Goal: Task Accomplishment & Management: Manage account settings

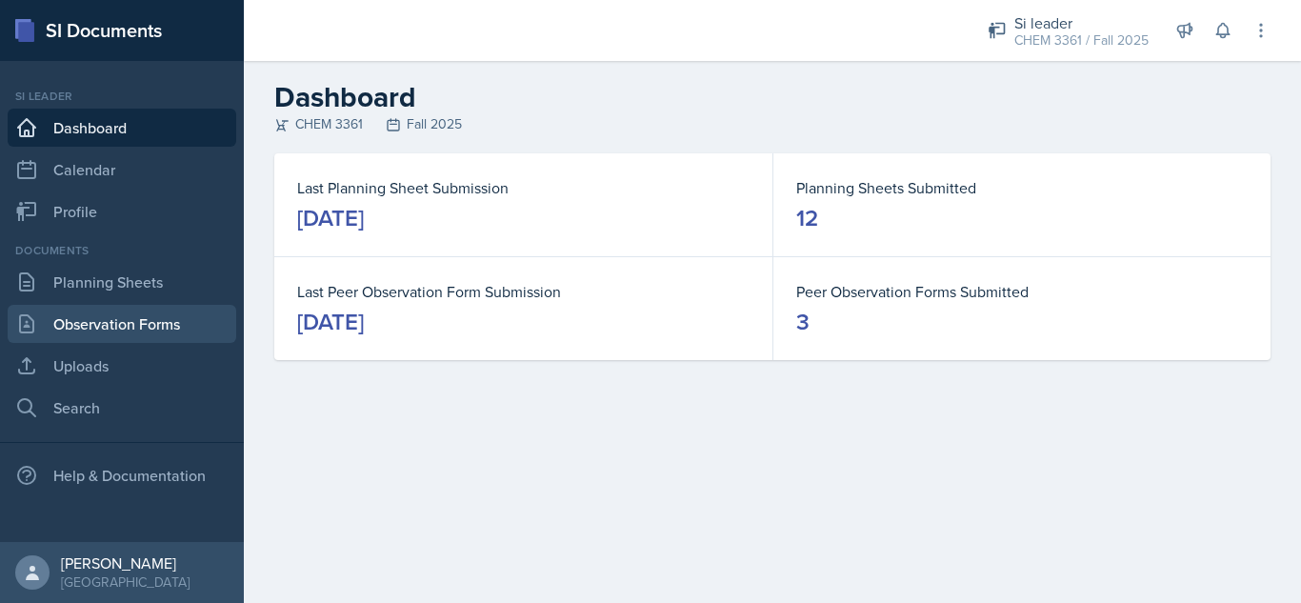
click at [147, 324] on link "Observation Forms" at bounding box center [122, 324] width 229 height 38
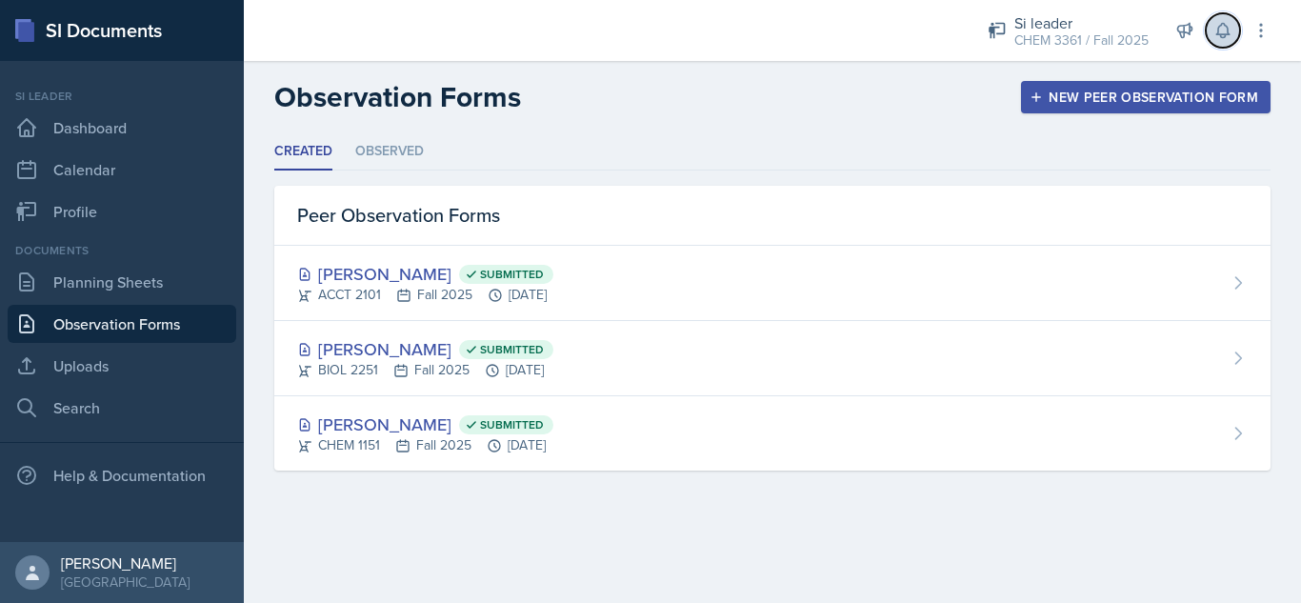
click at [1221, 33] on icon at bounding box center [1222, 30] width 19 height 19
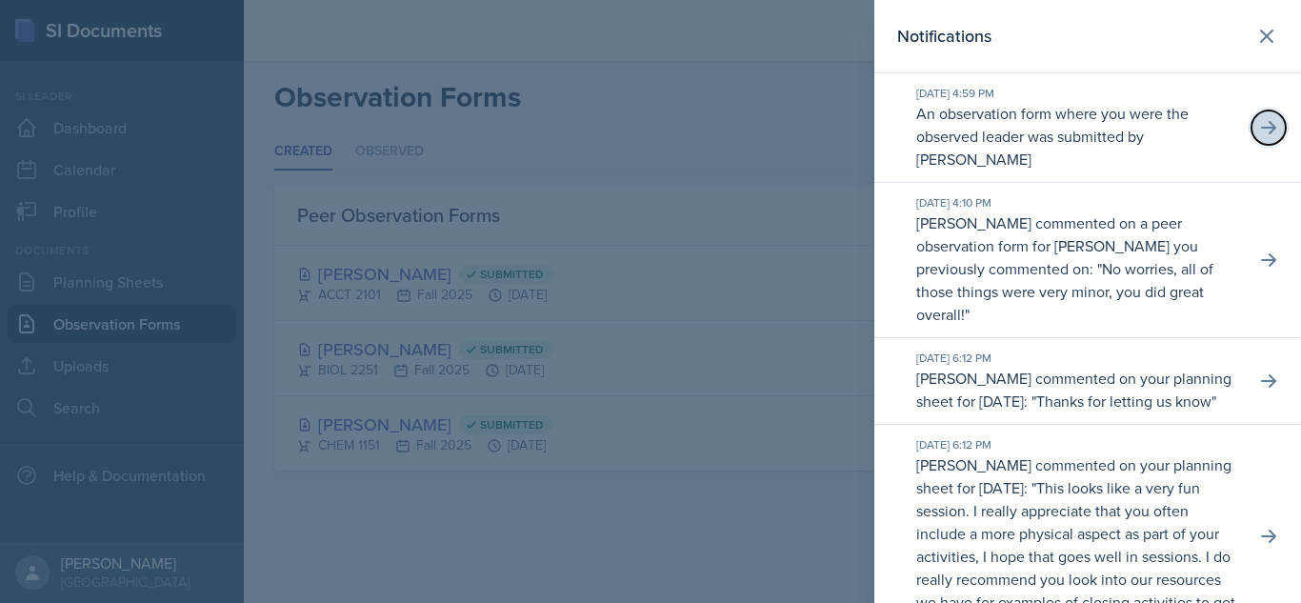
click at [1259, 130] on icon at bounding box center [1268, 127] width 19 height 19
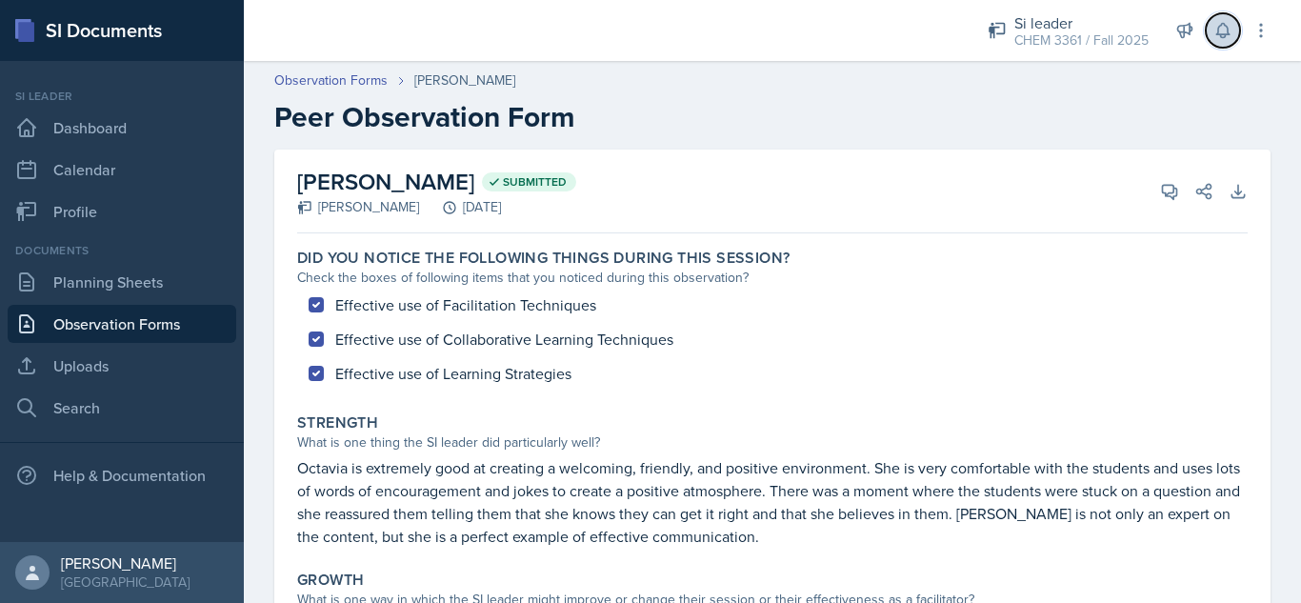
click at [1219, 29] on icon at bounding box center [1222, 30] width 19 height 19
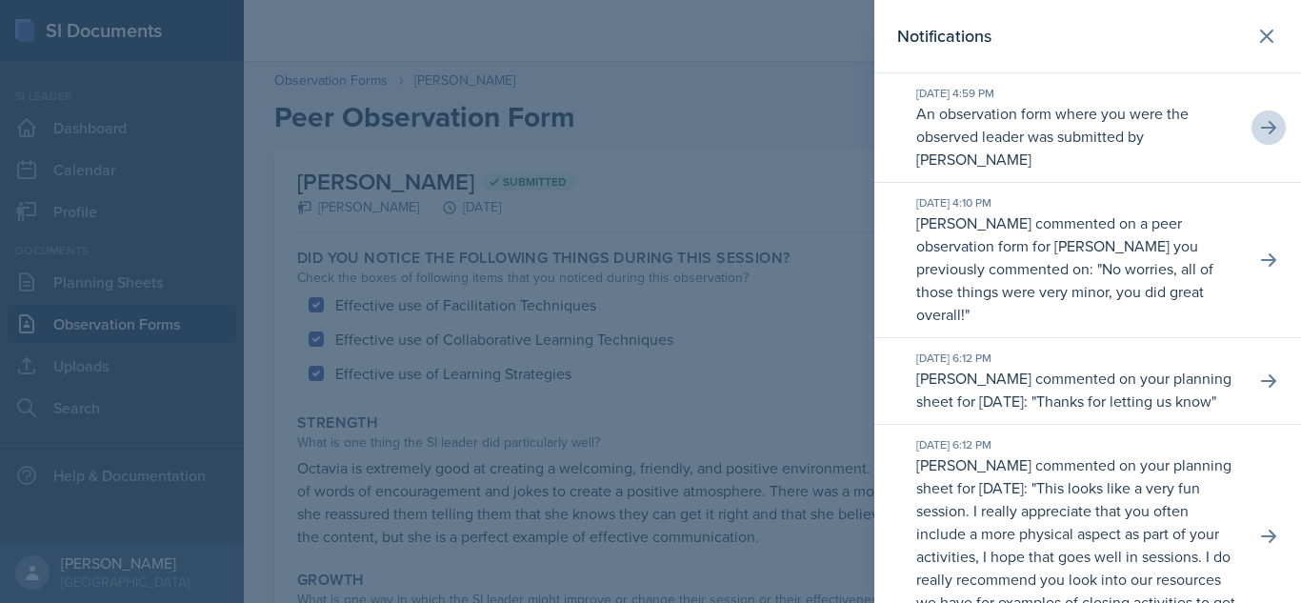
click at [862, 151] on div at bounding box center [650, 301] width 1301 height 603
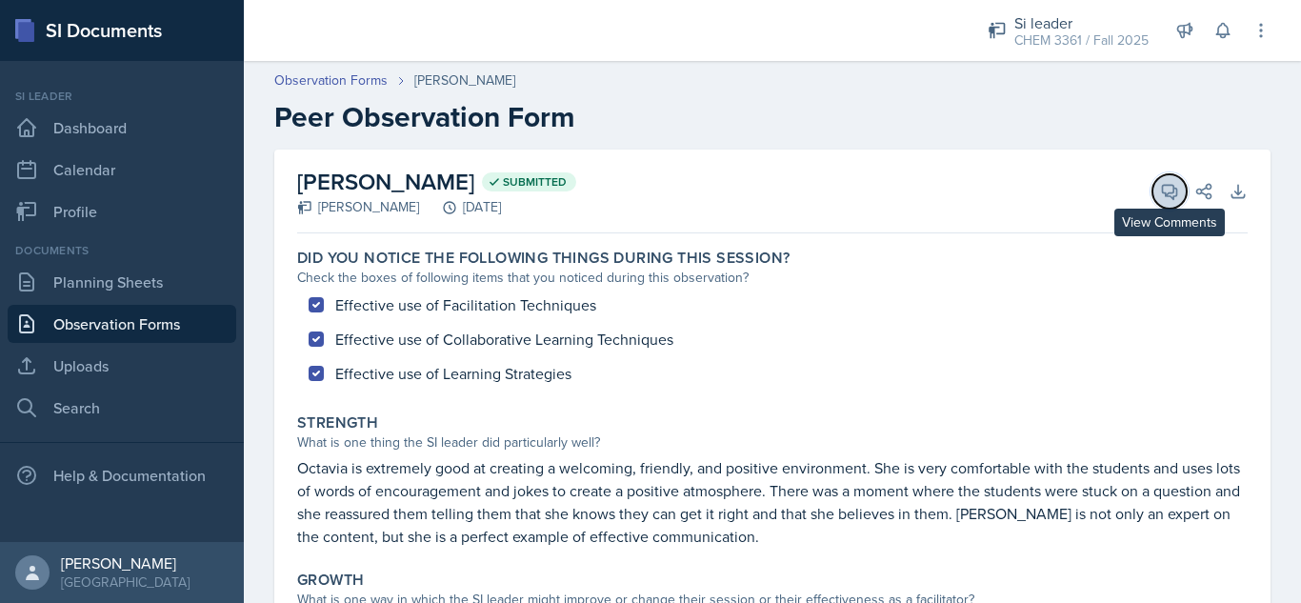
click at [1160, 190] on icon at bounding box center [1169, 191] width 19 height 19
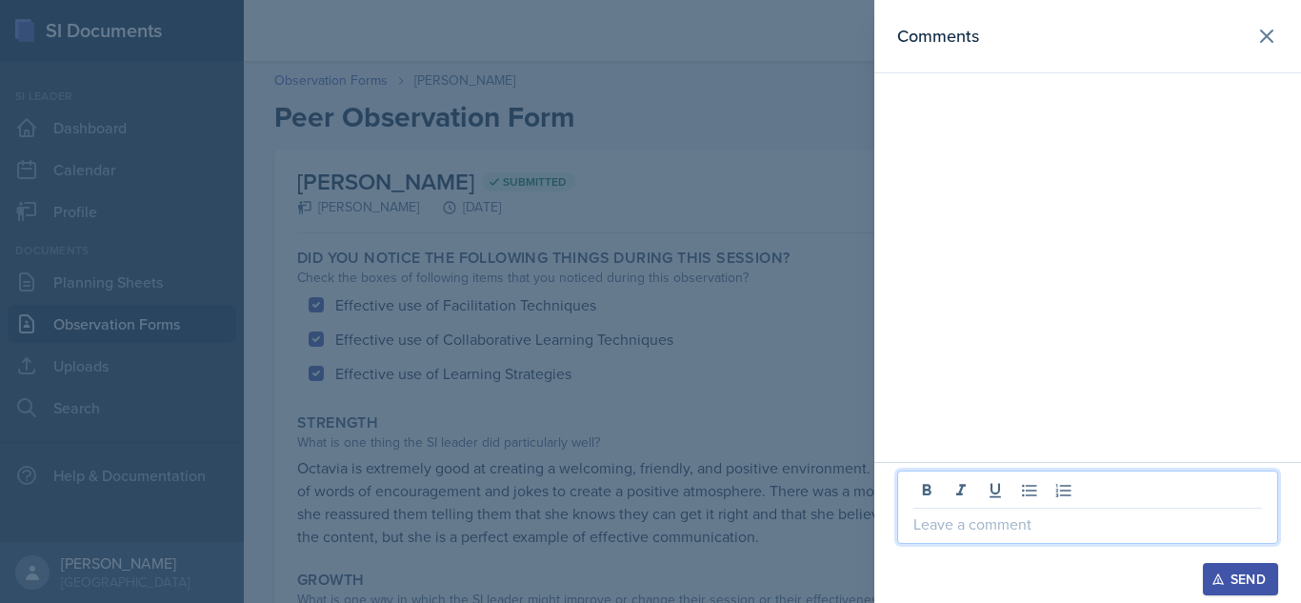
click at [952, 532] on p at bounding box center [1087, 523] width 349 height 23
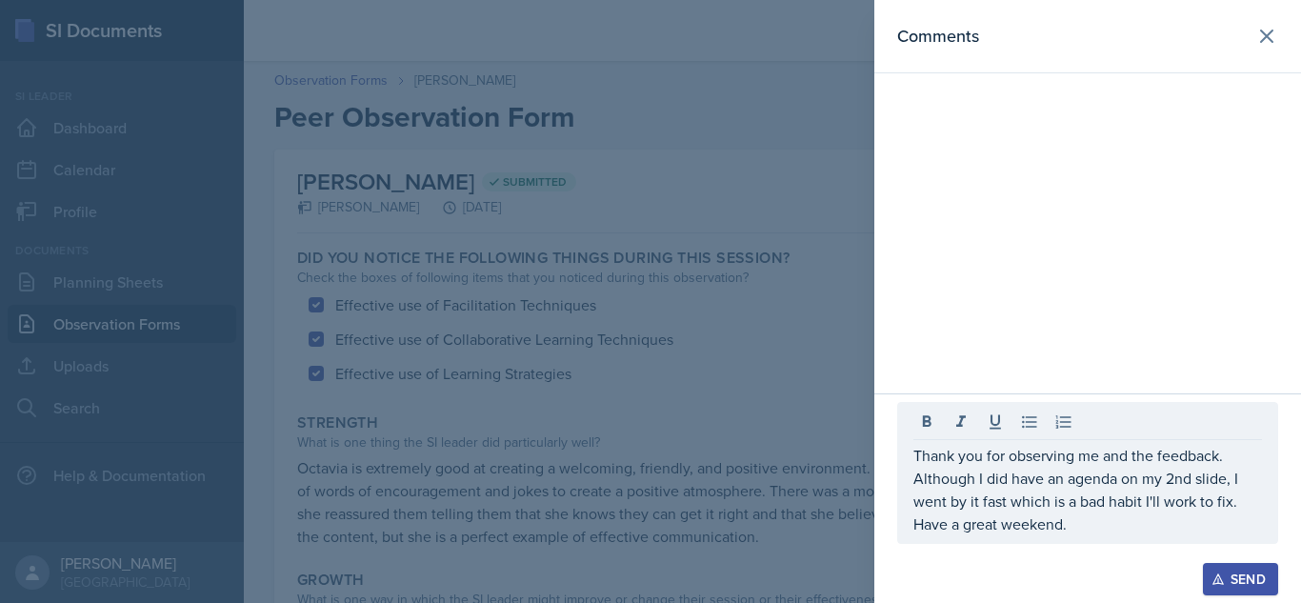
click at [1238, 577] on div "Send" at bounding box center [1240, 578] width 50 height 15
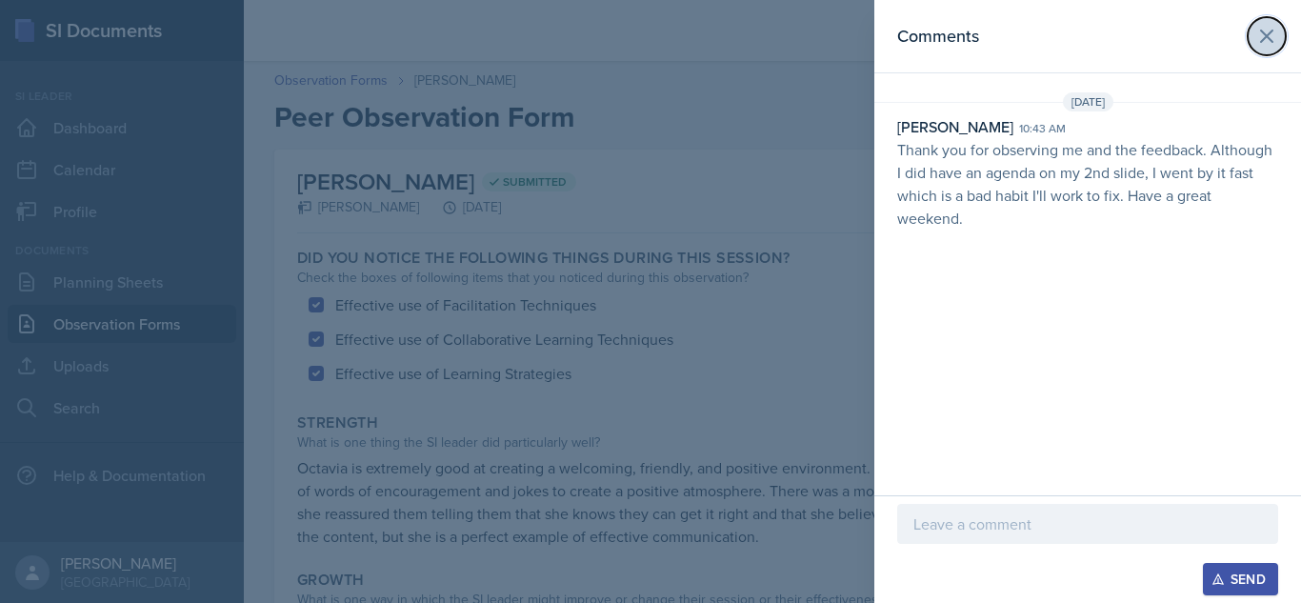
click at [1258, 44] on icon at bounding box center [1266, 36] width 23 height 23
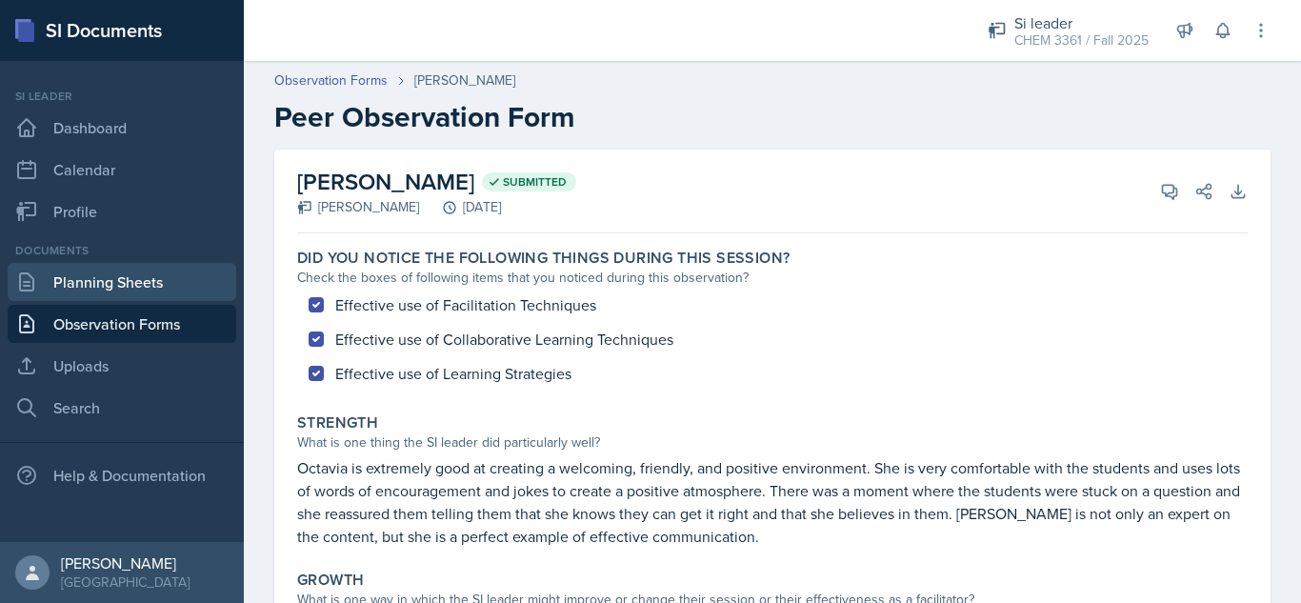
click at [112, 280] on link "Planning Sheets" at bounding box center [122, 282] width 229 height 38
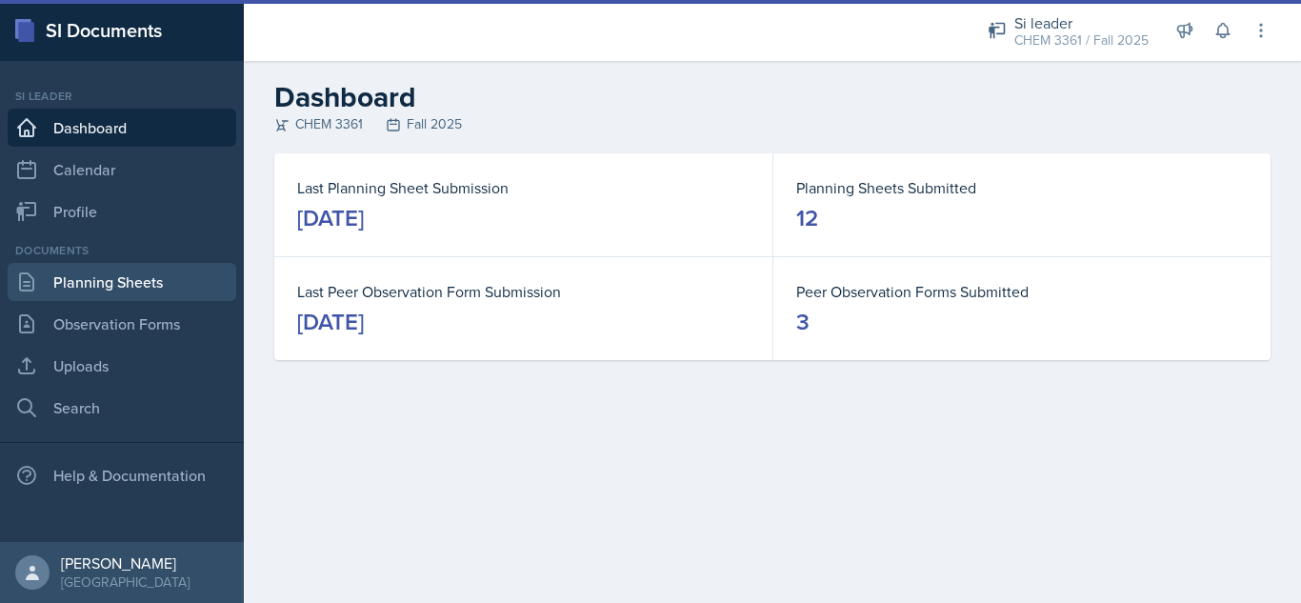
click at [98, 294] on link "Planning Sheets" at bounding box center [122, 282] width 229 height 38
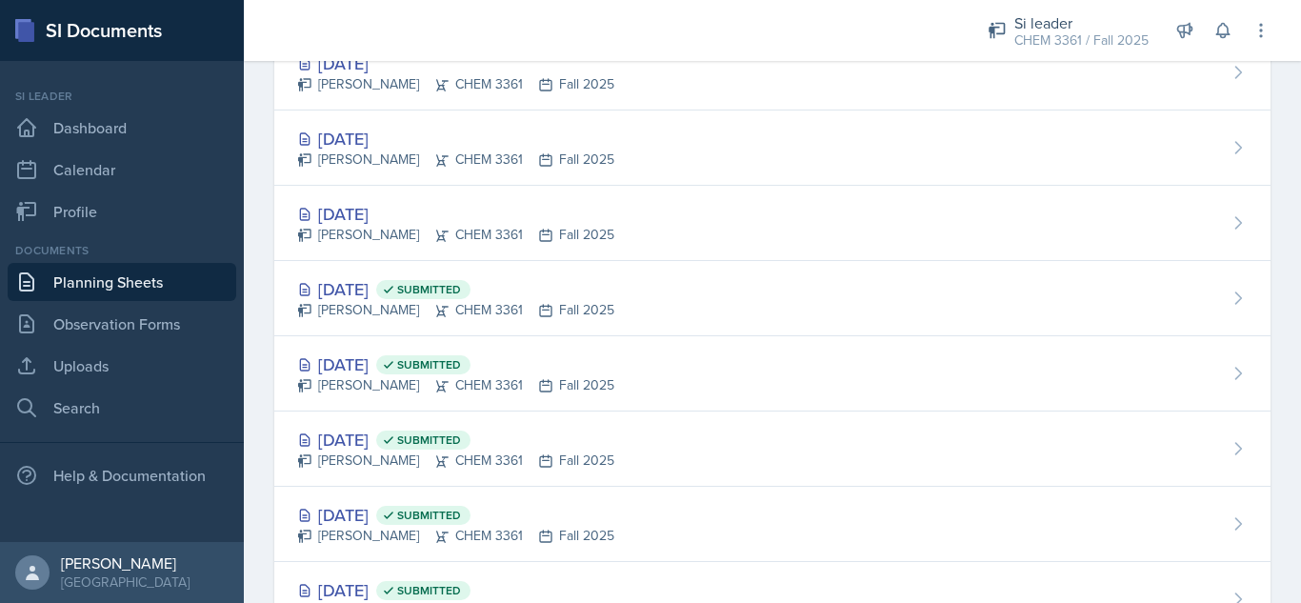
scroll to position [238, 0]
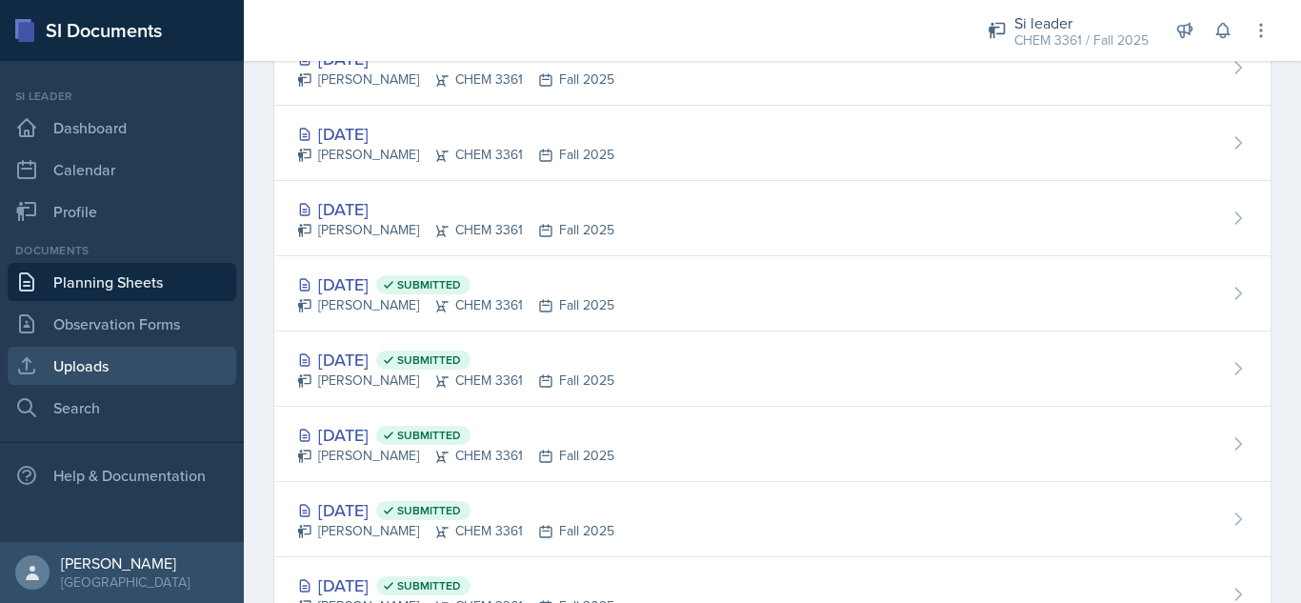
click at [157, 362] on link "Uploads" at bounding box center [122, 366] width 229 height 38
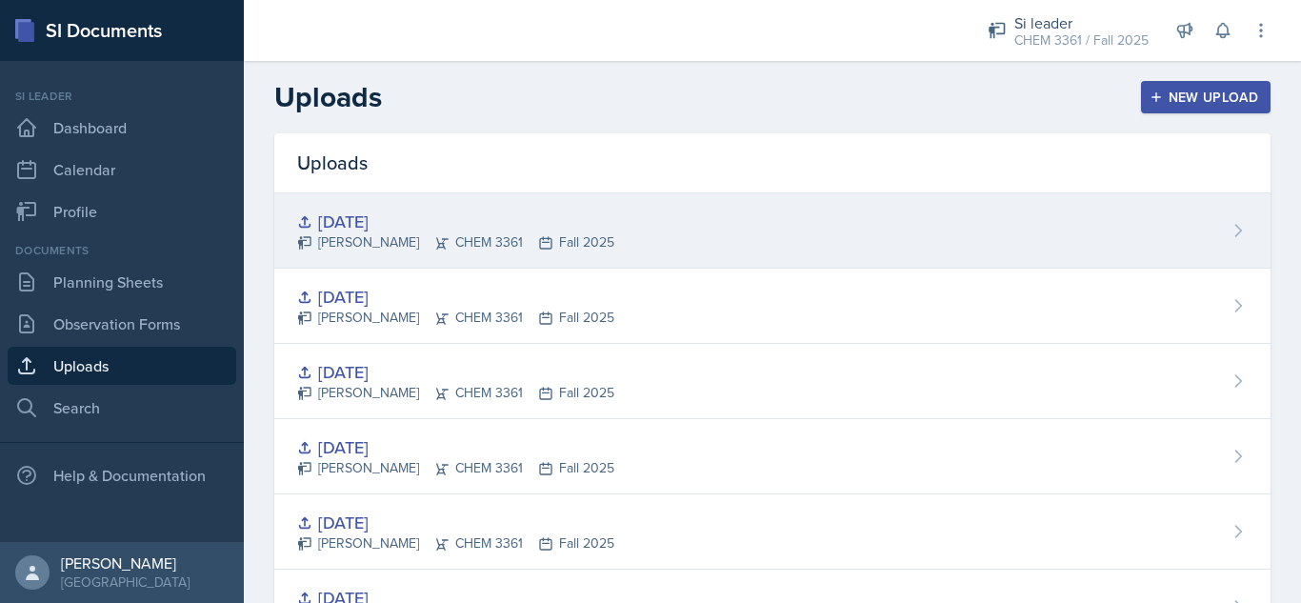
click at [1103, 224] on div "Oct. 1st Octavia Kaham CHEM 3361 Fall 2025" at bounding box center [772, 230] width 996 height 75
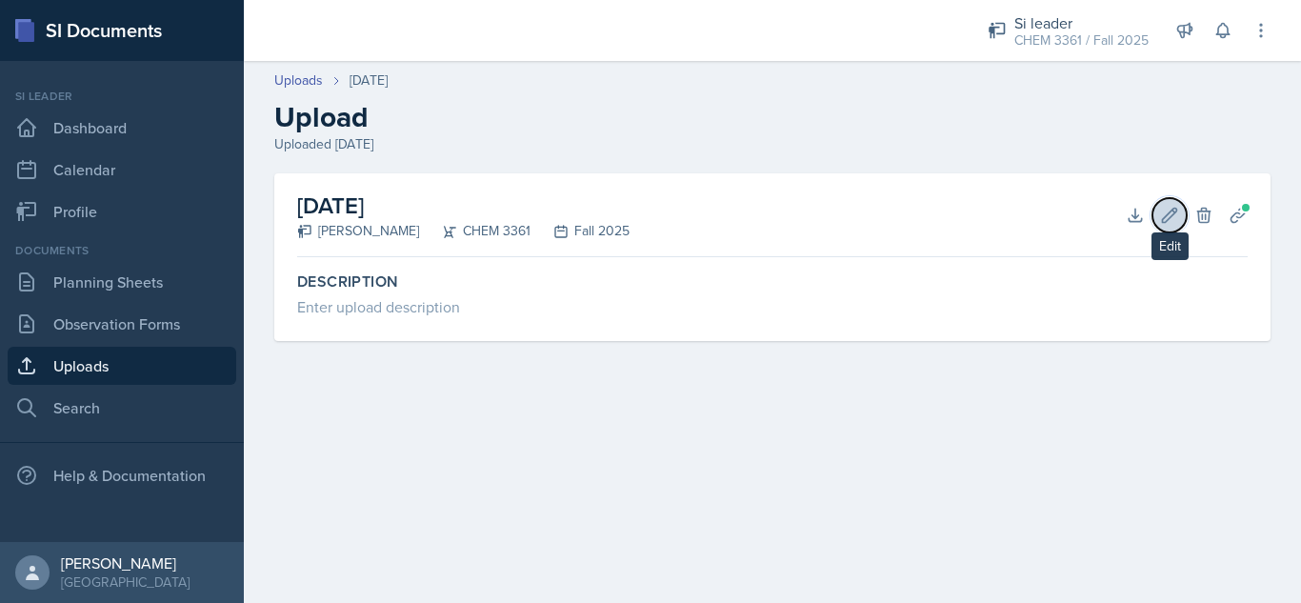
click at [1169, 208] on icon at bounding box center [1169, 215] width 19 height 19
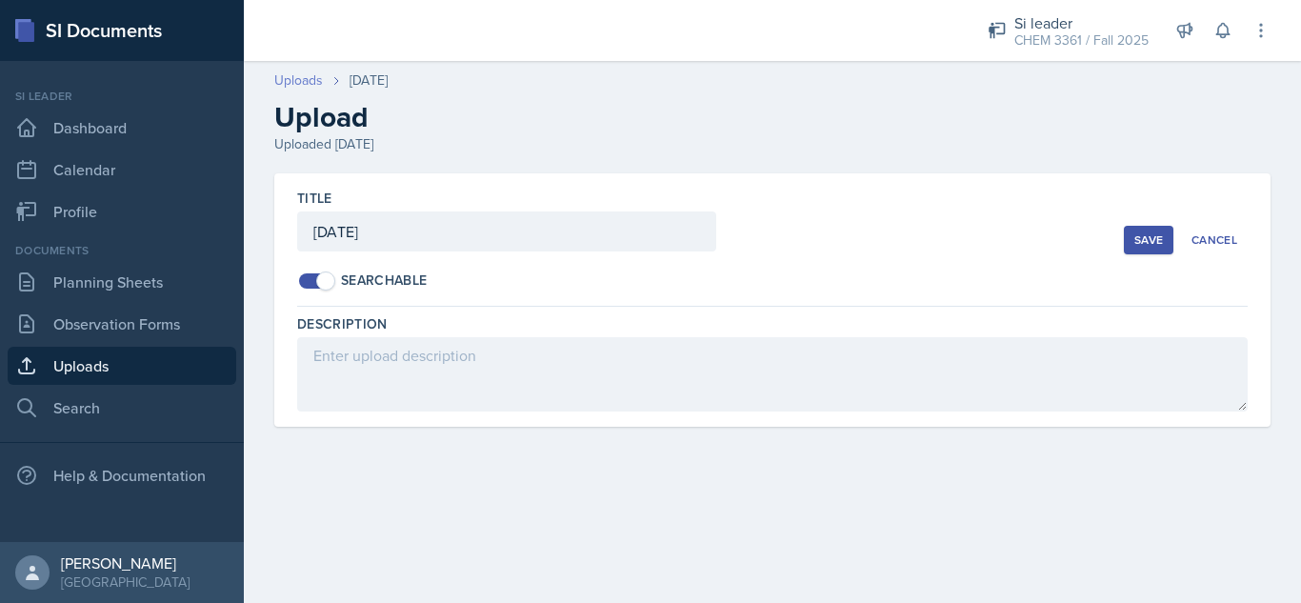
click at [289, 83] on link "Uploads" at bounding box center [298, 80] width 49 height 20
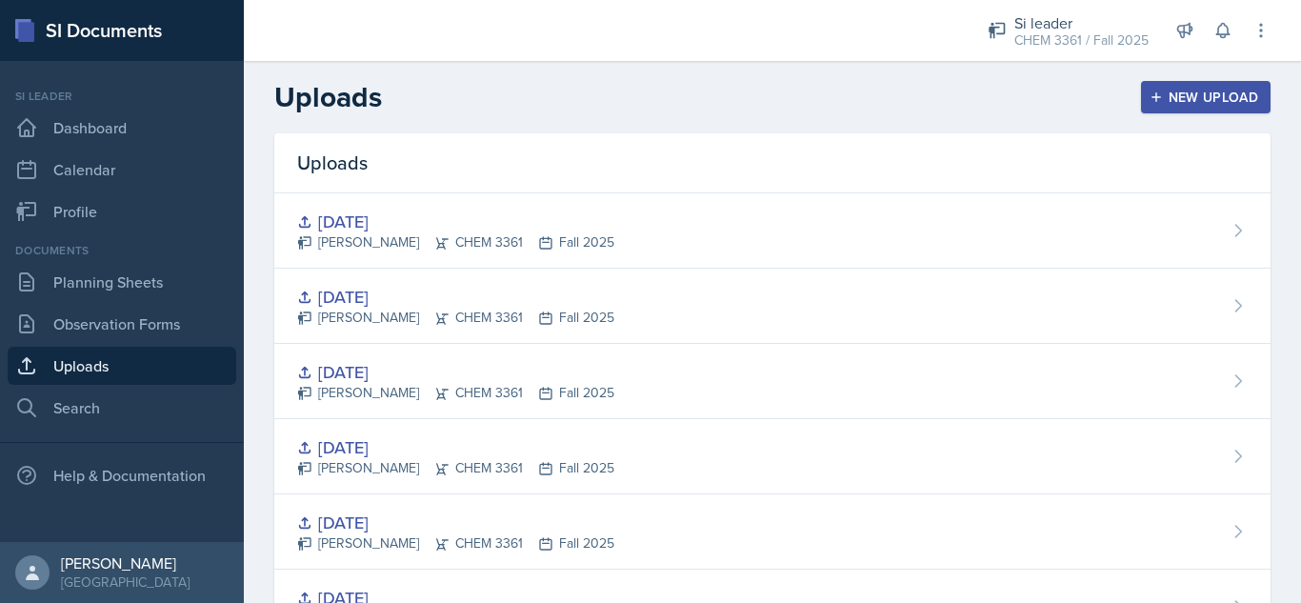
click at [1173, 100] on div "New Upload" at bounding box center [1206, 97] width 106 height 15
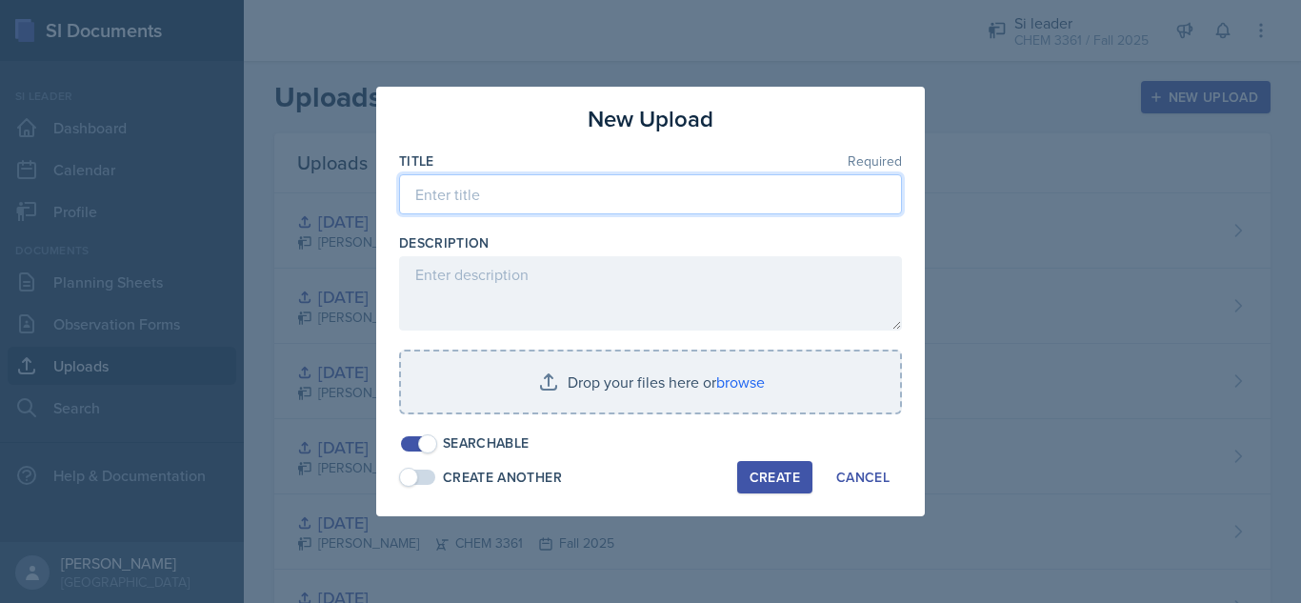
click at [672, 199] on input at bounding box center [650, 194] width 503 height 40
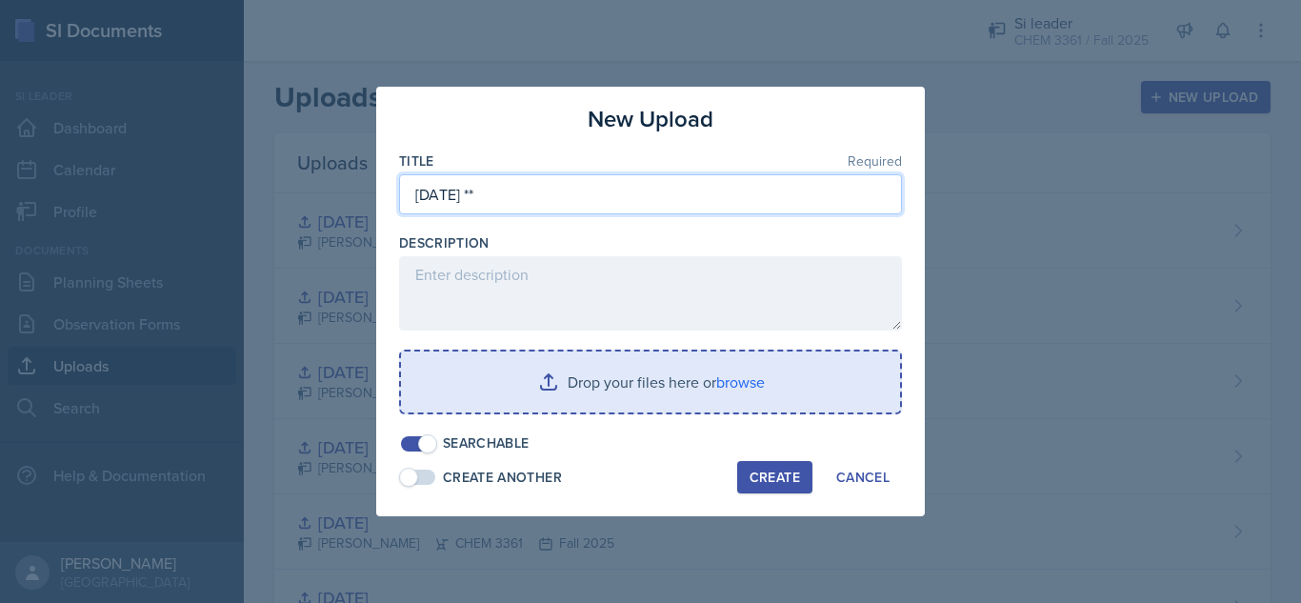
type input "Oct 1st **"
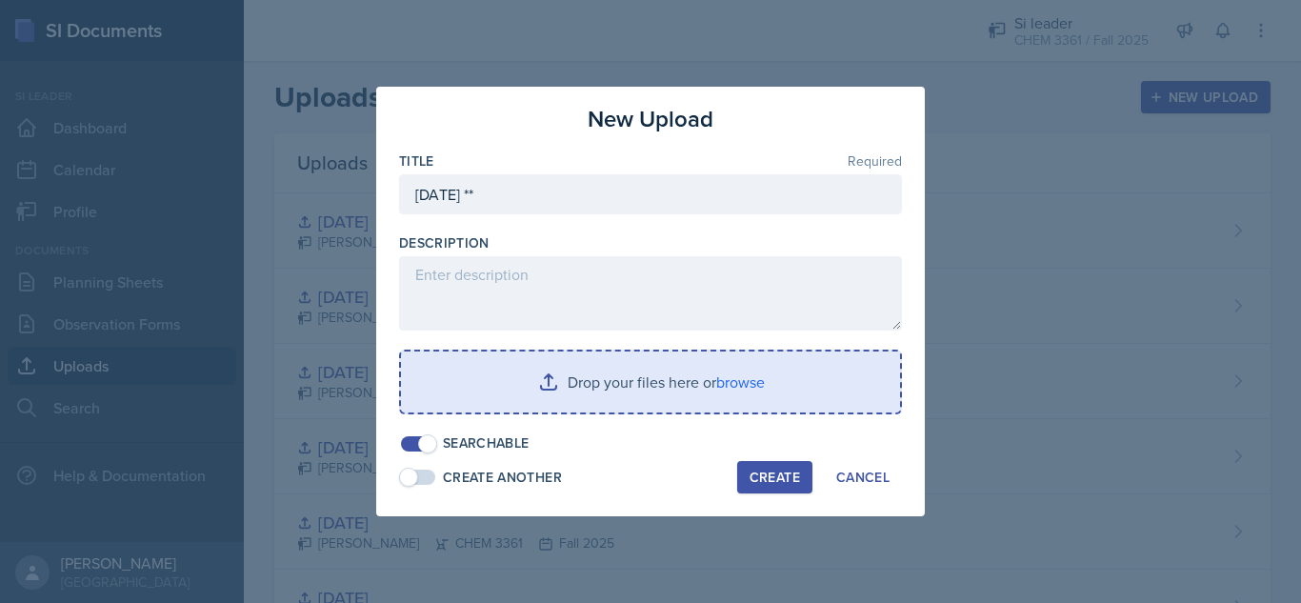
click at [612, 393] on input "file" at bounding box center [650, 381] width 499 height 61
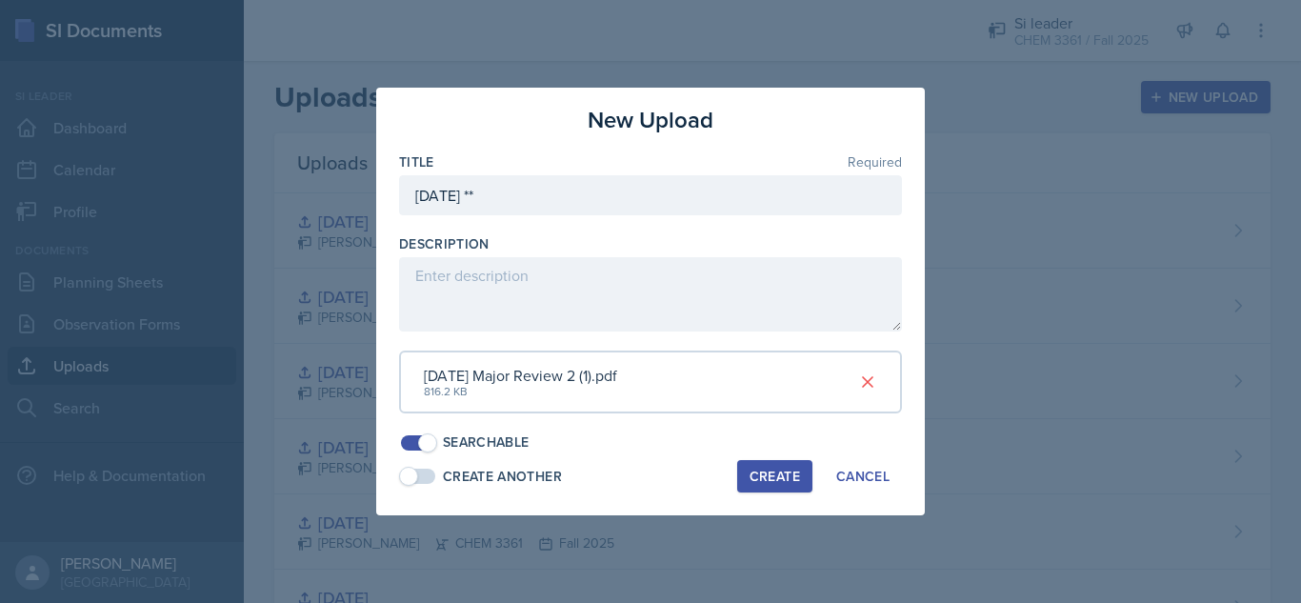
click at [756, 475] on div "Create" at bounding box center [774, 476] width 50 height 15
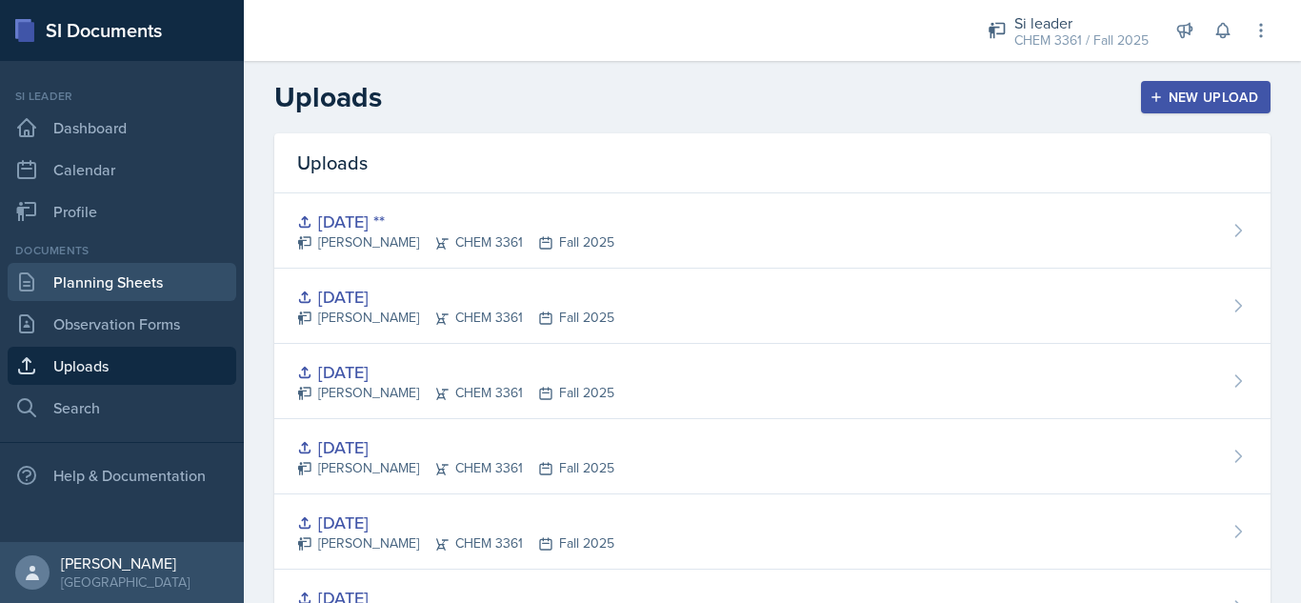
click at [99, 289] on link "Planning Sheets" at bounding box center [122, 282] width 229 height 38
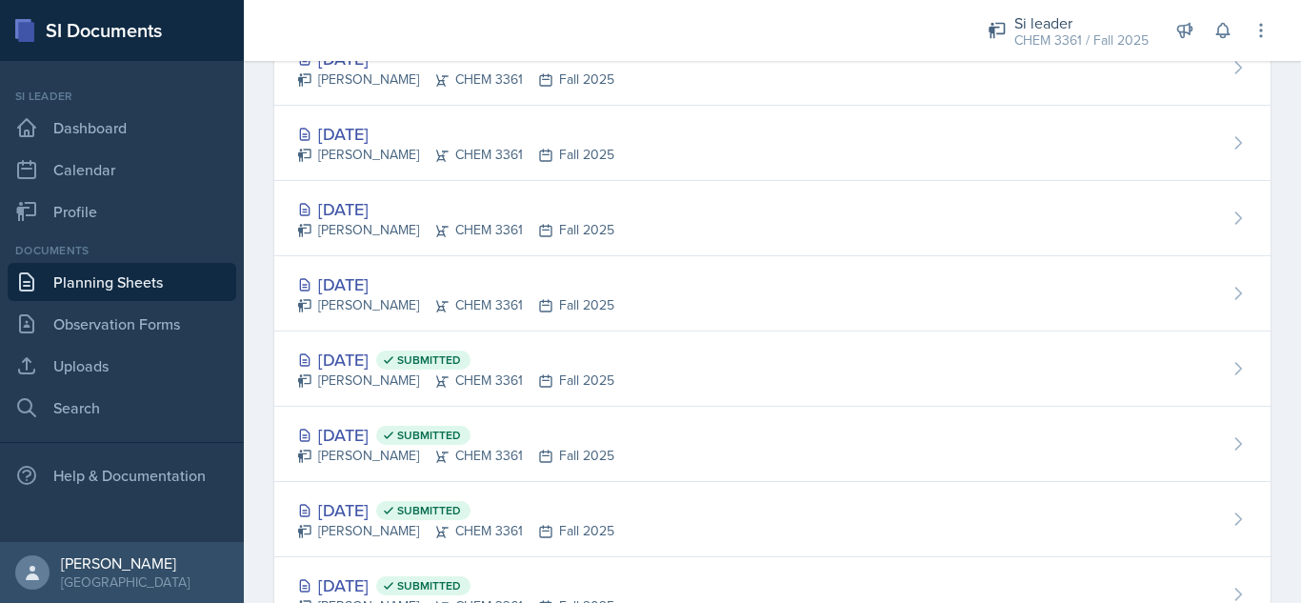
scroll to position [170, 0]
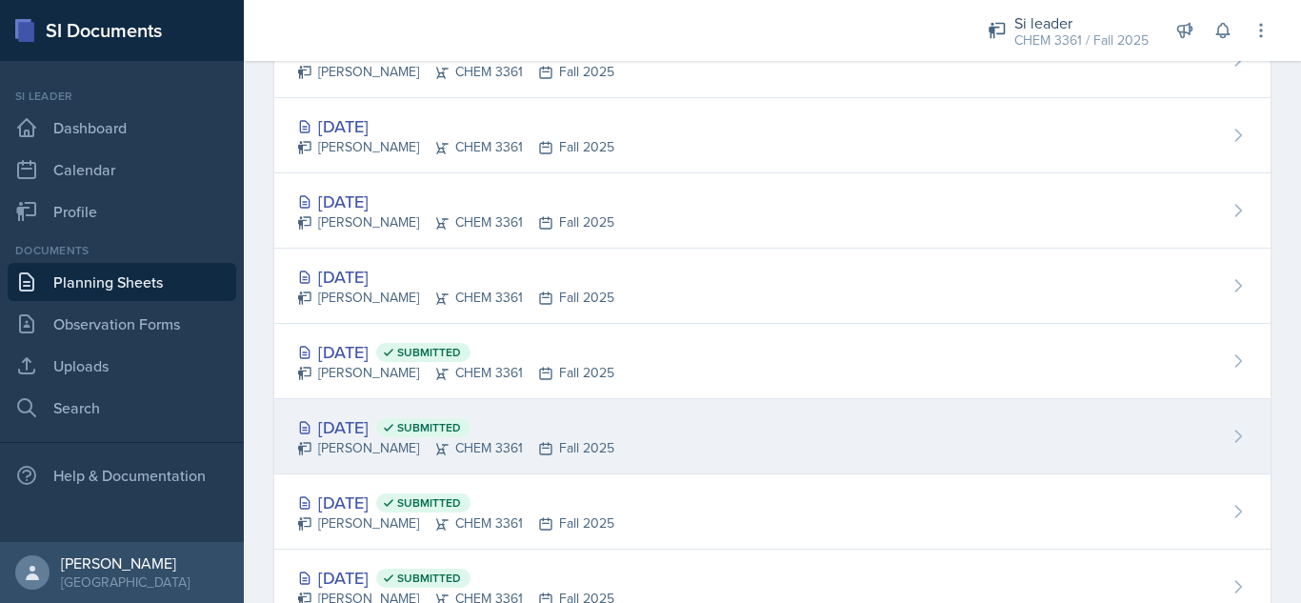
click at [685, 427] on div "Oct 1st, 2025 Submitted Octavia Kaham CHEM 3361 Fall 2025" at bounding box center [772, 436] width 996 height 75
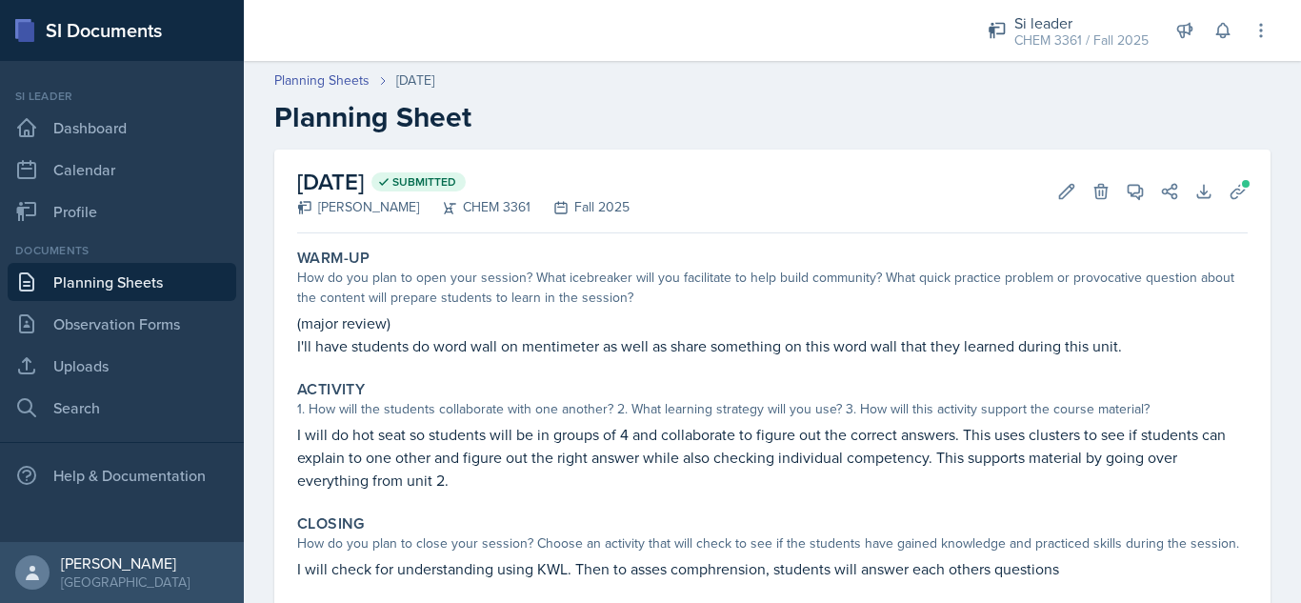
scroll to position [43, 0]
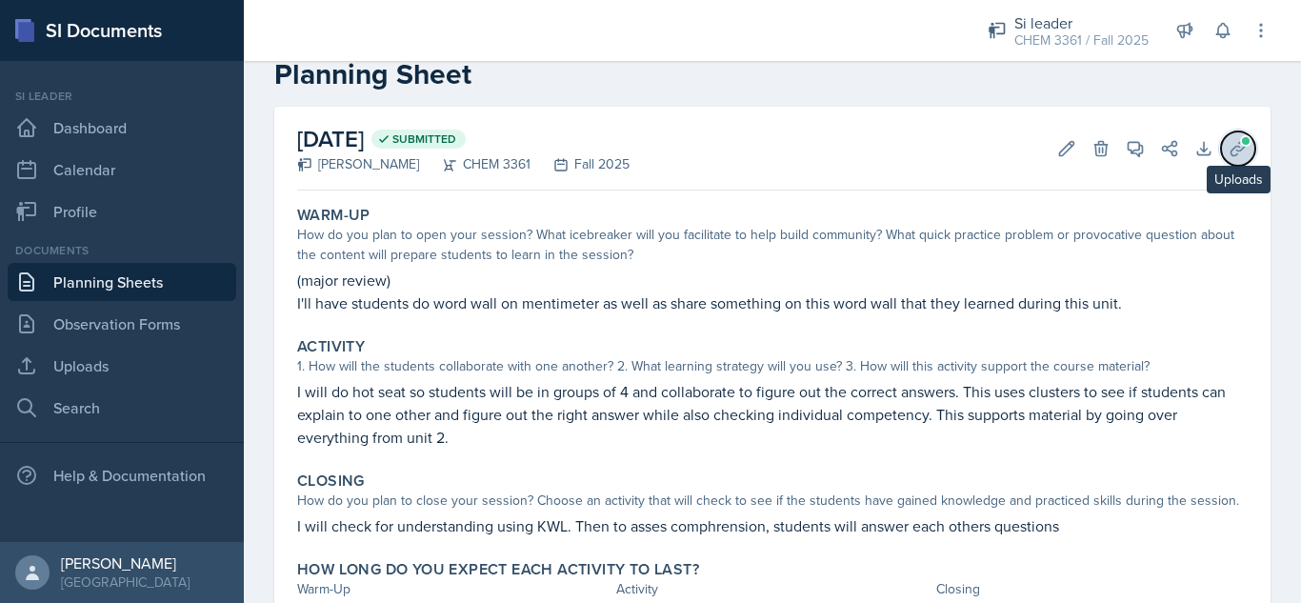
click at [1228, 149] on icon at bounding box center [1237, 148] width 19 height 19
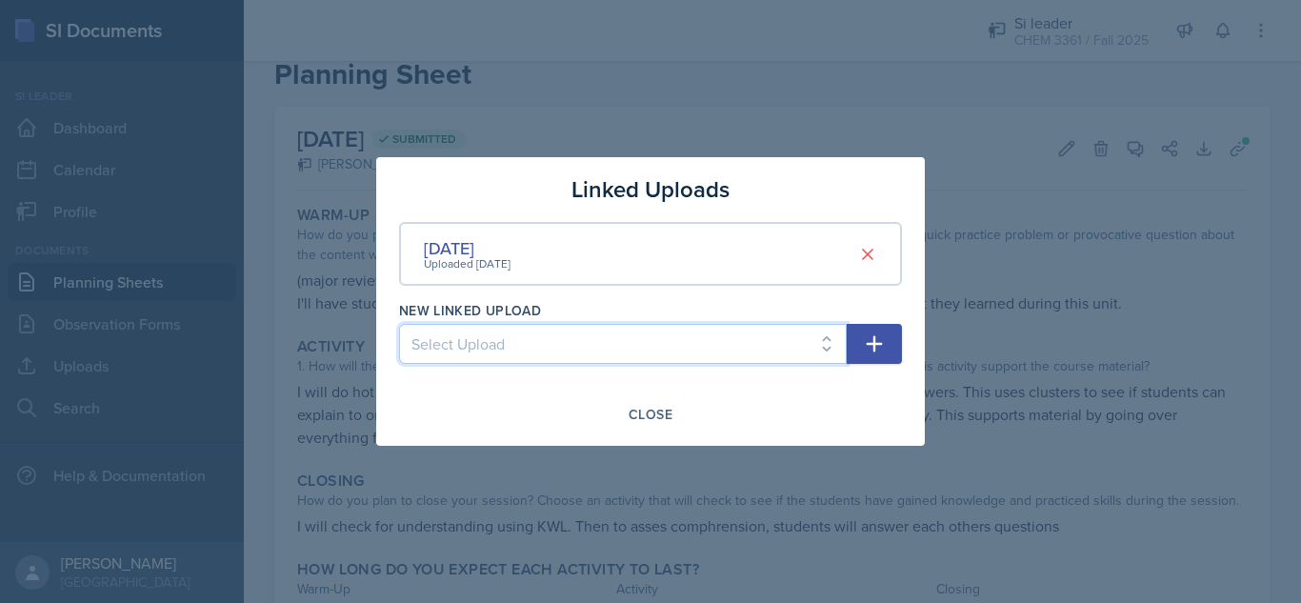
click at [615, 337] on select "Select Upload Aug 27th Aug 28th Sep 4th Sep 3rd Sep 11th Sep 10th Sep 17th Sep …" at bounding box center [623, 344] width 448 height 40
select select "9558d86f-f510-43e7-817e-322b5c0599fe"
click at [399, 324] on select "Select Upload Aug 27th Aug 28th Sep 4th Sep 3rd Sep 11th Sep 10th Sep 17th Sep …" at bounding box center [623, 344] width 448 height 40
click at [868, 354] on icon "button" at bounding box center [874, 343] width 23 height 23
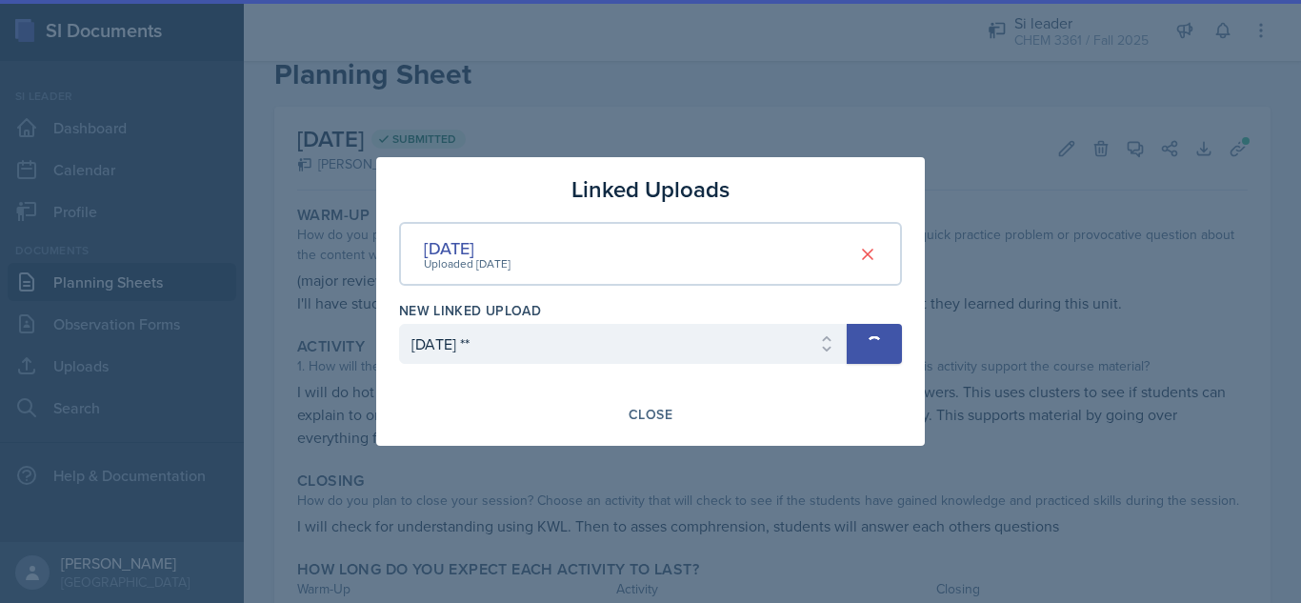
select select
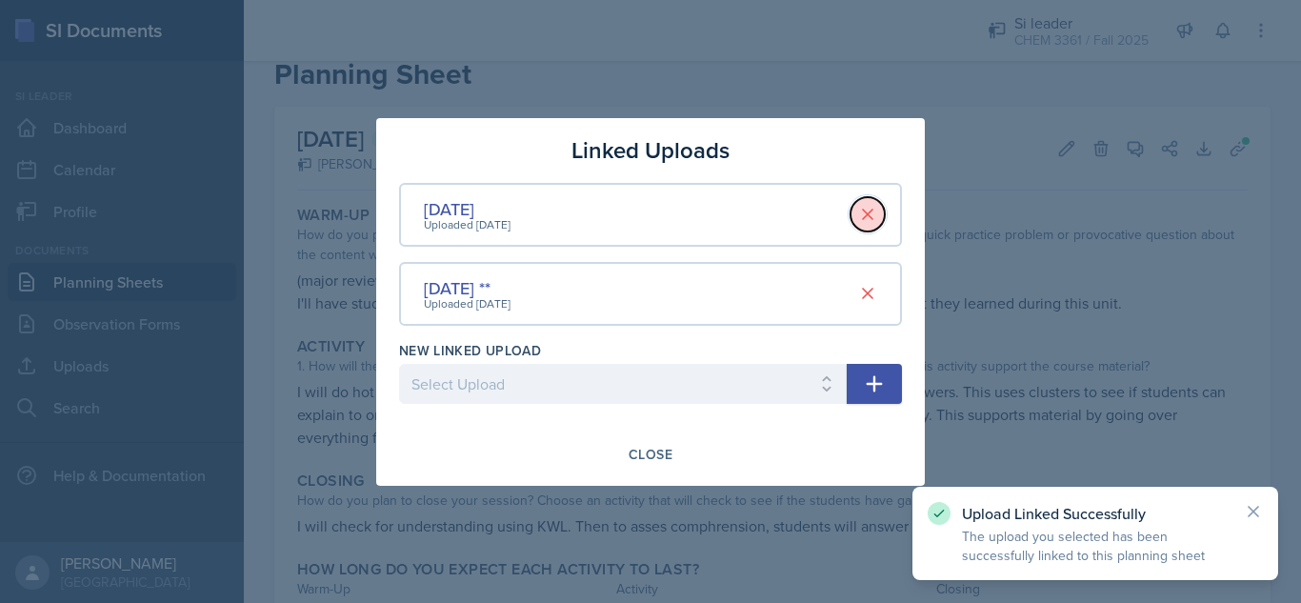
click at [868, 209] on icon at bounding box center [867, 214] width 19 height 19
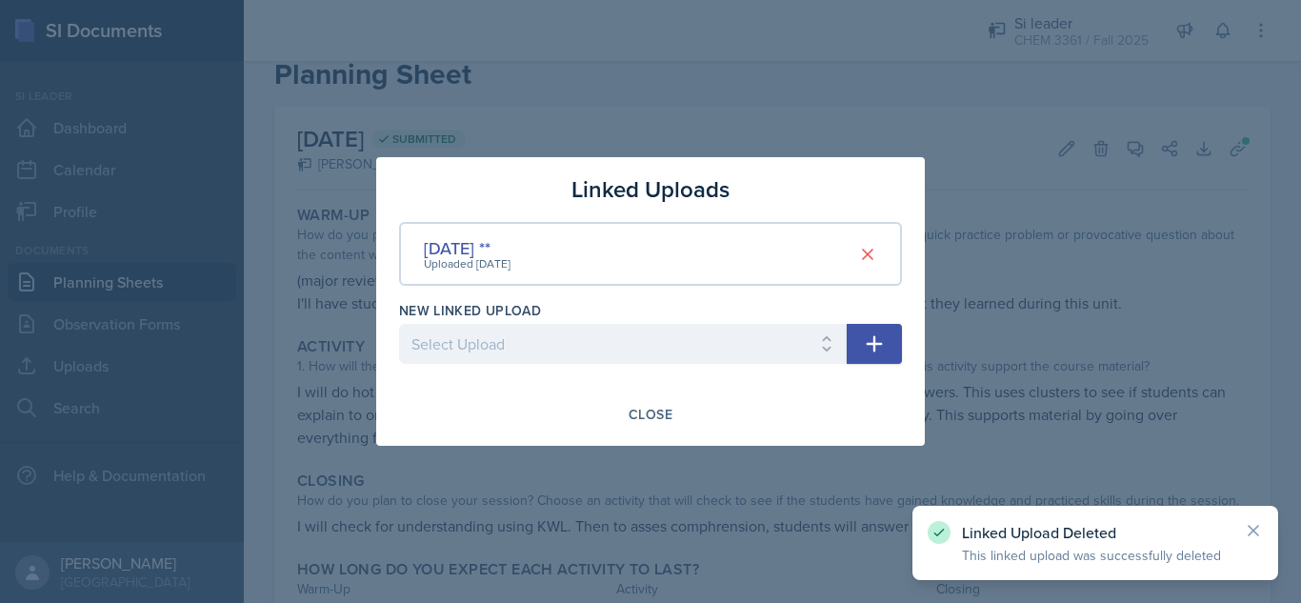
click at [1159, 358] on div at bounding box center [650, 301] width 1301 height 603
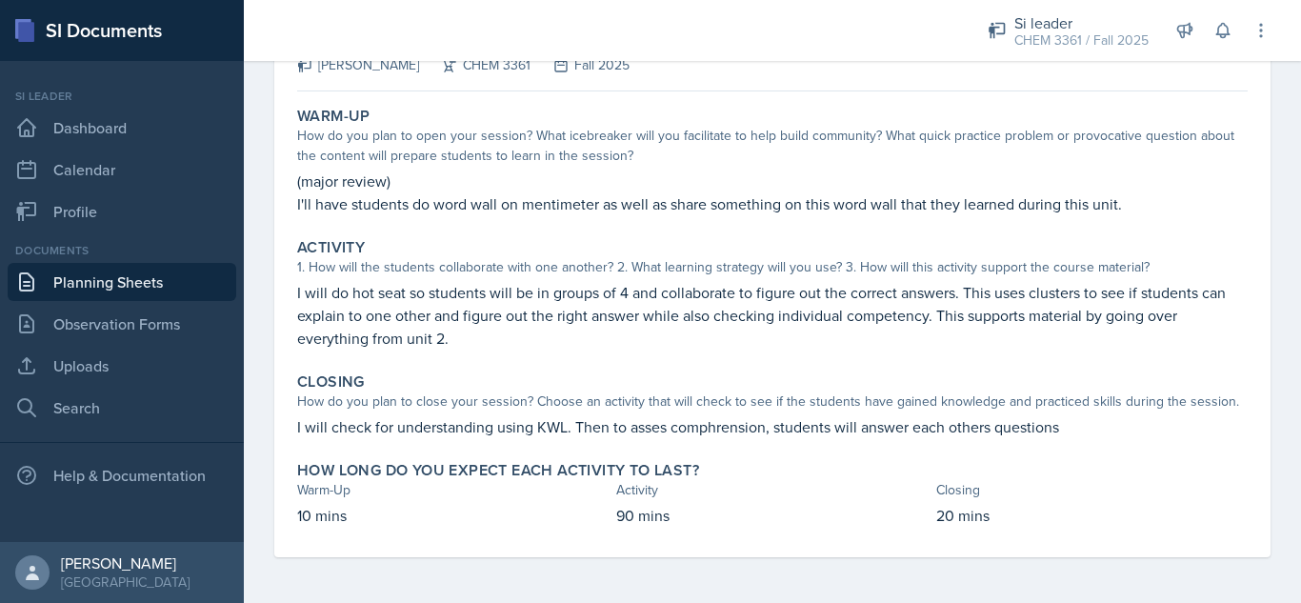
scroll to position [130, 0]
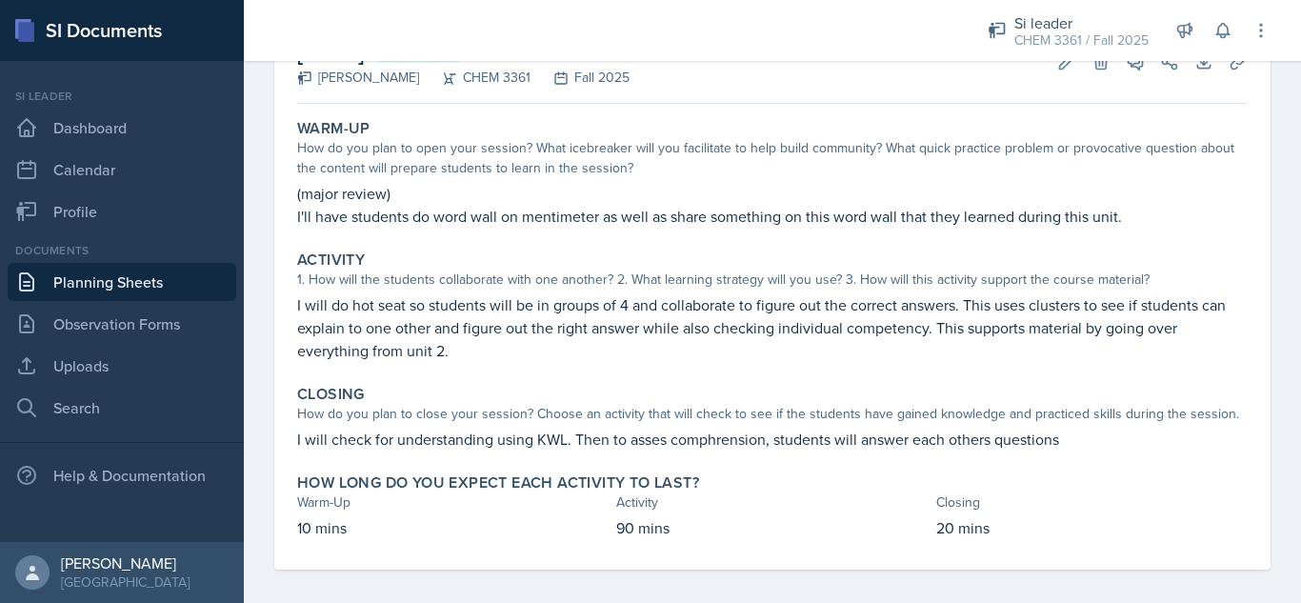
drag, startPoint x: 1281, startPoint y: 395, endPoint x: 1270, endPoint y: 387, distance: 13.5
click at [1270, 387] on div "October 1st, 2025 Submitted Octavia Kaham CHEM 3361 Fall 2025 Edit Delete View …" at bounding box center [772, 317] width 1057 height 595
click at [1057, 67] on icon at bounding box center [1066, 61] width 19 height 19
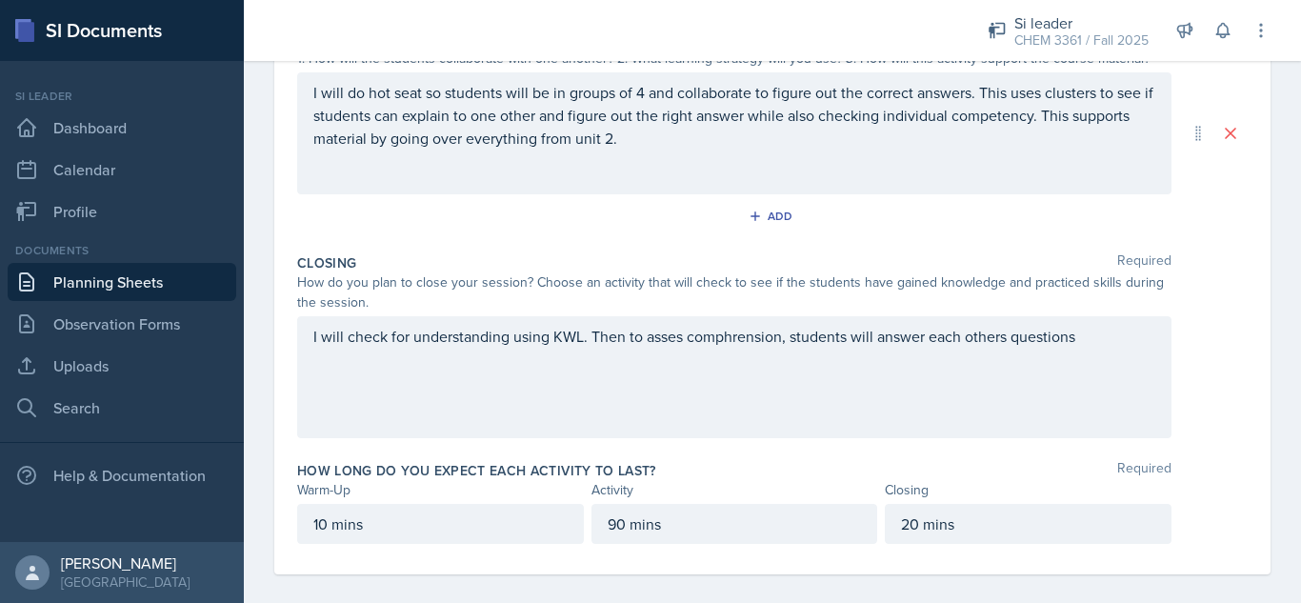
scroll to position [454, 0]
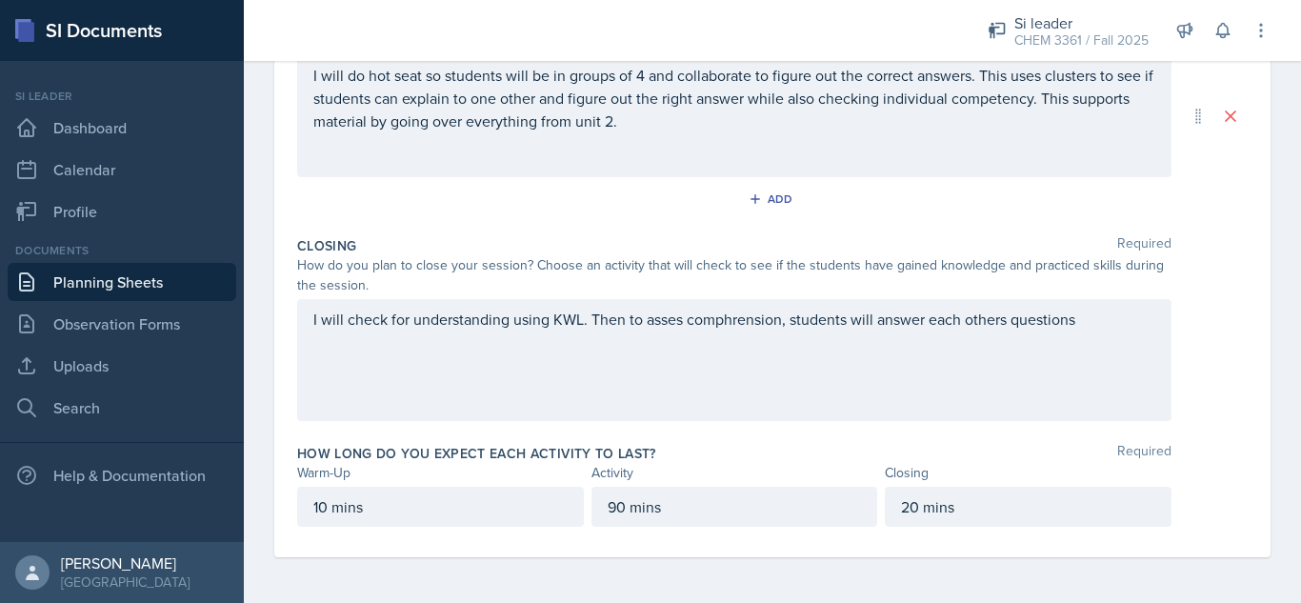
click at [782, 328] on div "I will check for understanding using KWL. Then to asses comphrension, students …" at bounding box center [734, 360] width 874 height 122
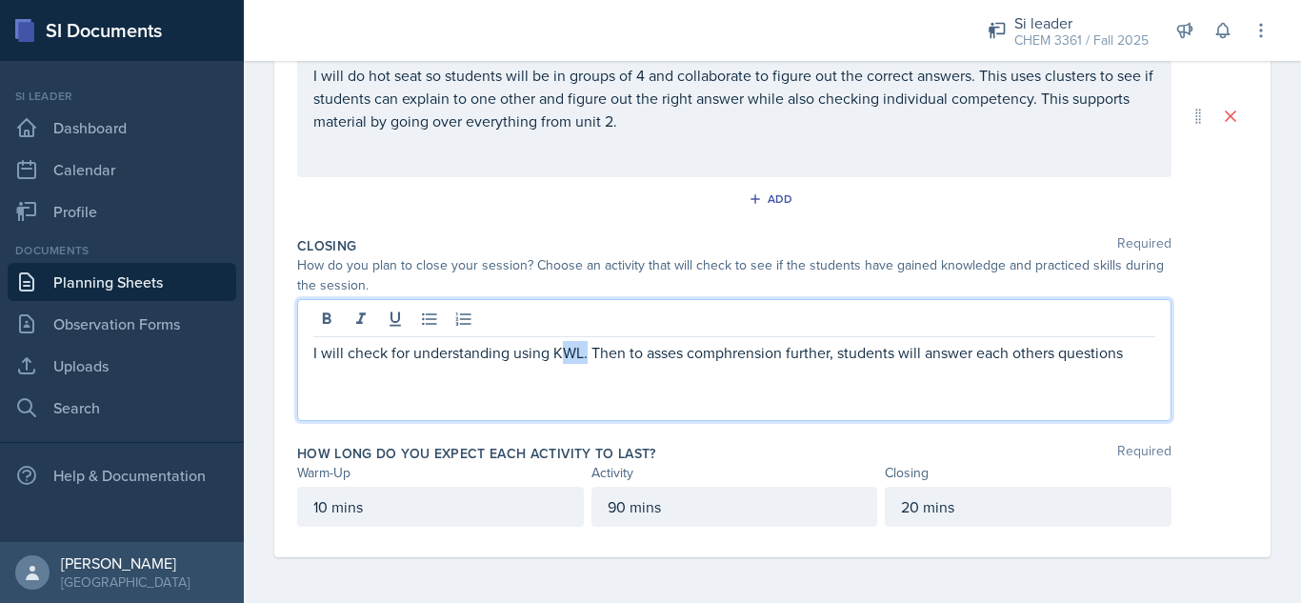
drag, startPoint x: 585, startPoint y: 353, endPoint x: 563, endPoint y: 389, distance: 42.3
click at [563, 389] on div "I will check for understanding using KWL. Then to asses comphrension further, s…" at bounding box center [734, 360] width 874 height 122
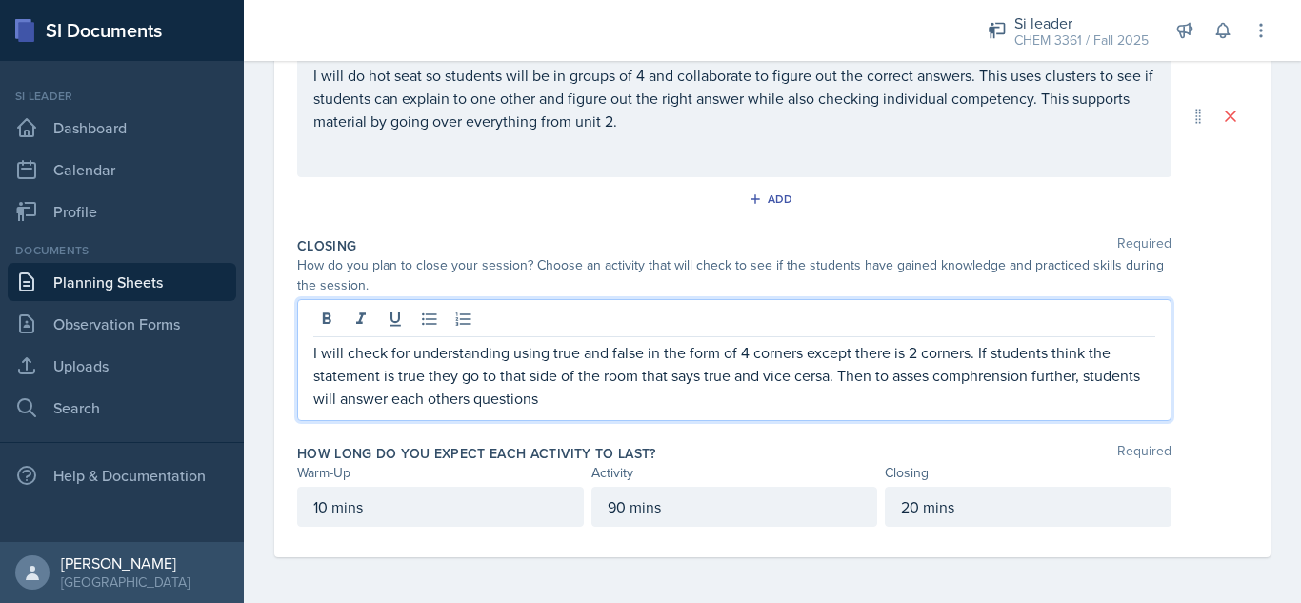
click at [610, 508] on div "90 mins" at bounding box center [734, 507] width 287 height 40
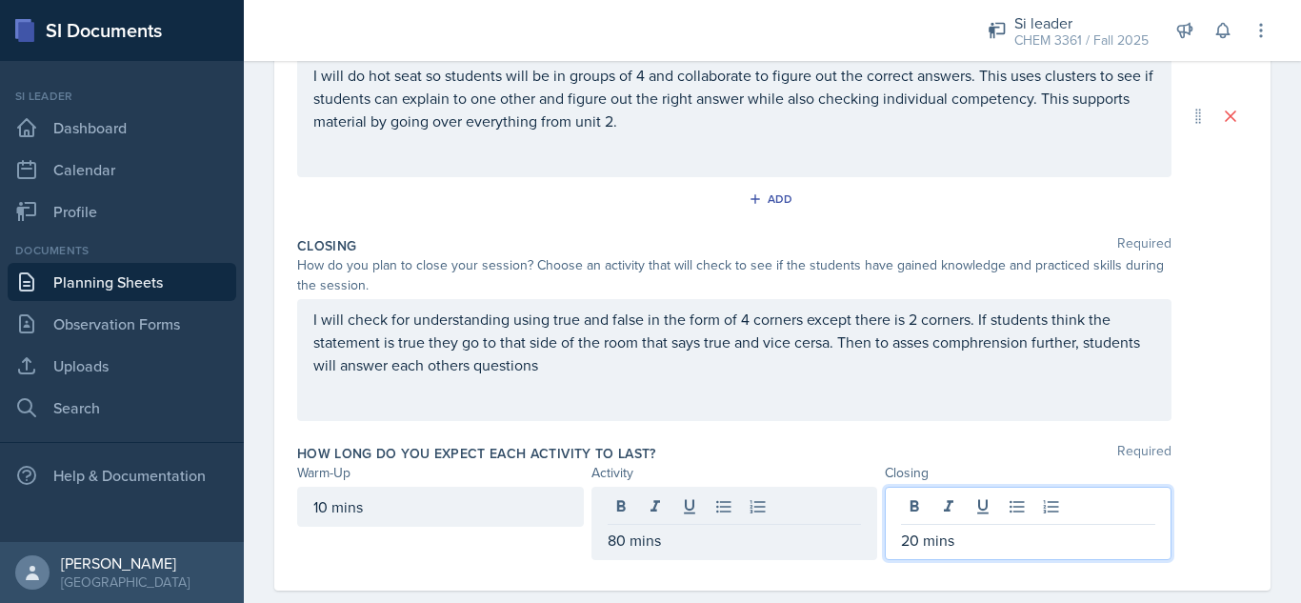
click at [899, 511] on div "20 mins" at bounding box center [1028, 523] width 287 height 73
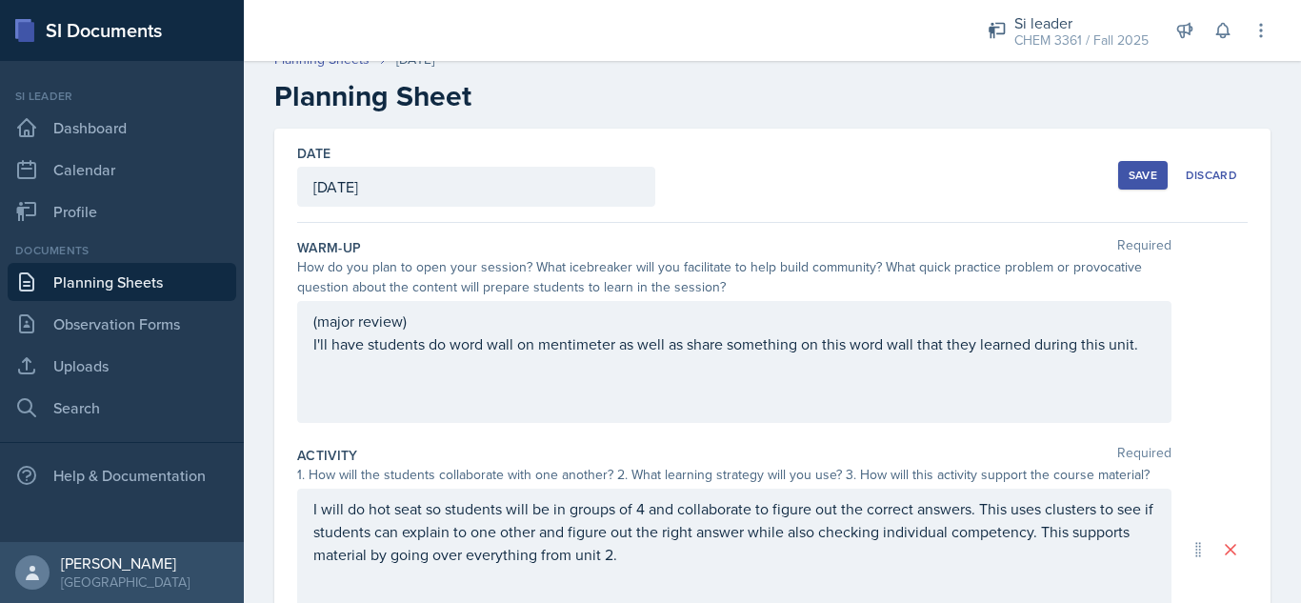
scroll to position [0, 0]
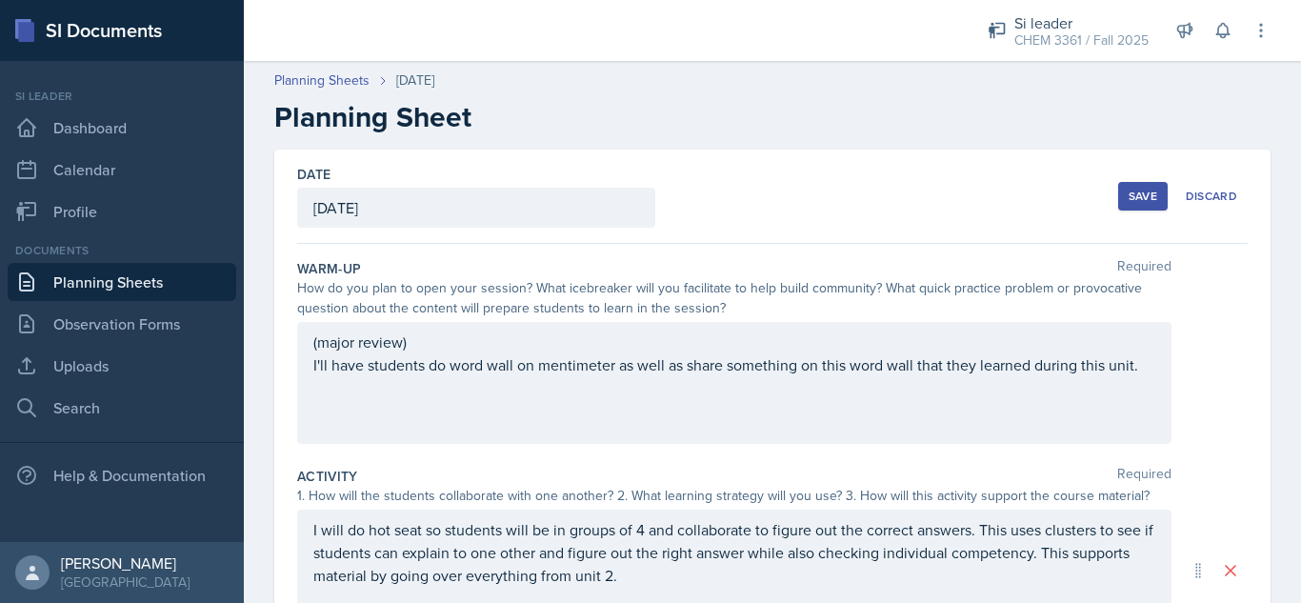
click at [1134, 203] on div "Save" at bounding box center [1142, 196] width 29 height 15
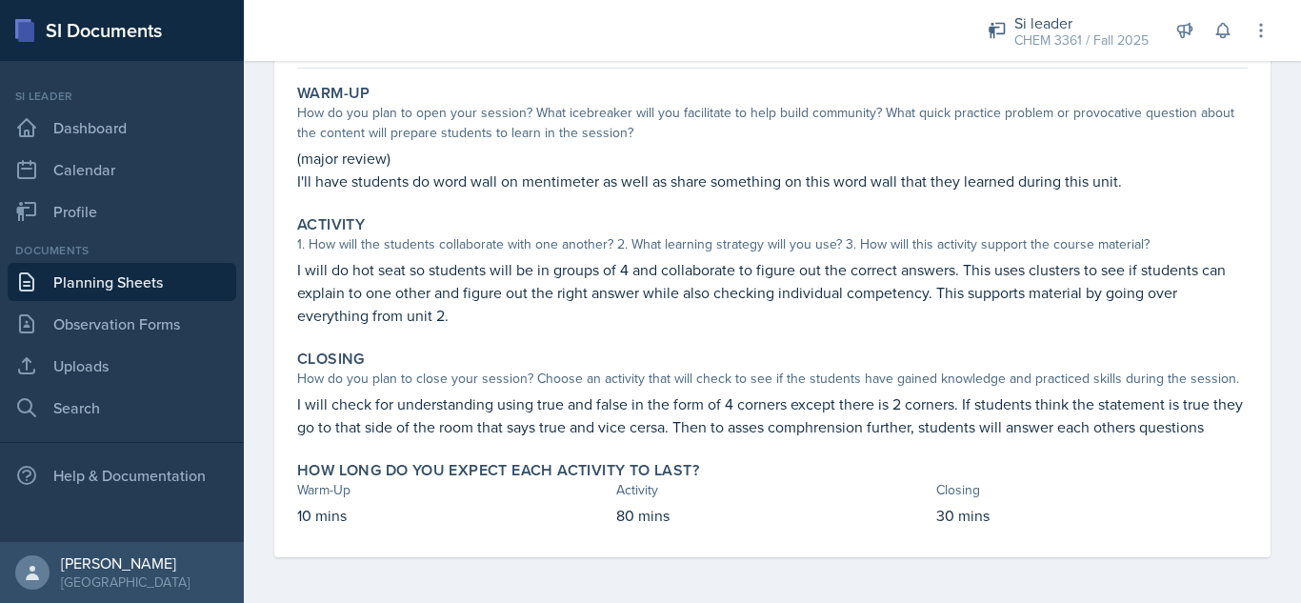
scroll to position [176, 0]
